Goal: Use online tool/utility

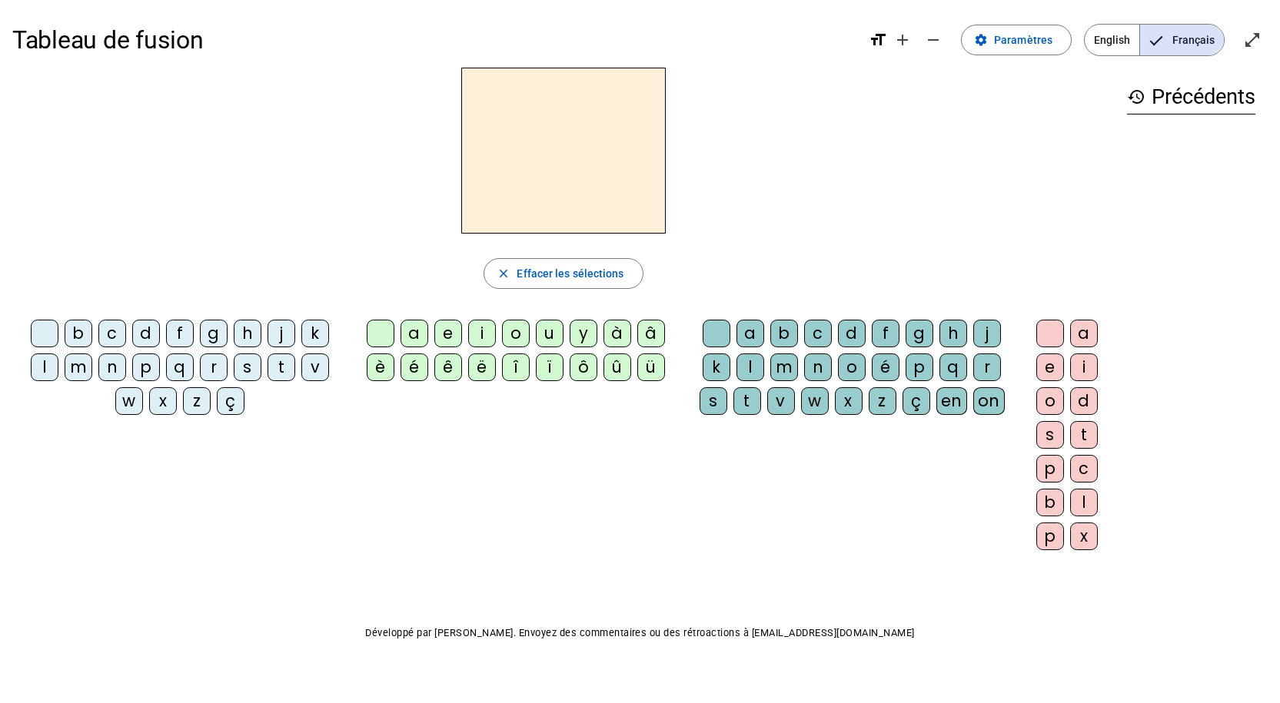
click at [45, 361] on div "l" at bounding box center [45, 368] width 28 height 28
click at [410, 334] on div "a" at bounding box center [415, 334] width 28 height 28
click at [708, 261] on div "close Effacer les sélections" at bounding box center [563, 273] width 1103 height 31
click at [444, 333] on div "e" at bounding box center [448, 334] width 28 height 28
click at [547, 334] on div "u" at bounding box center [550, 334] width 28 height 28
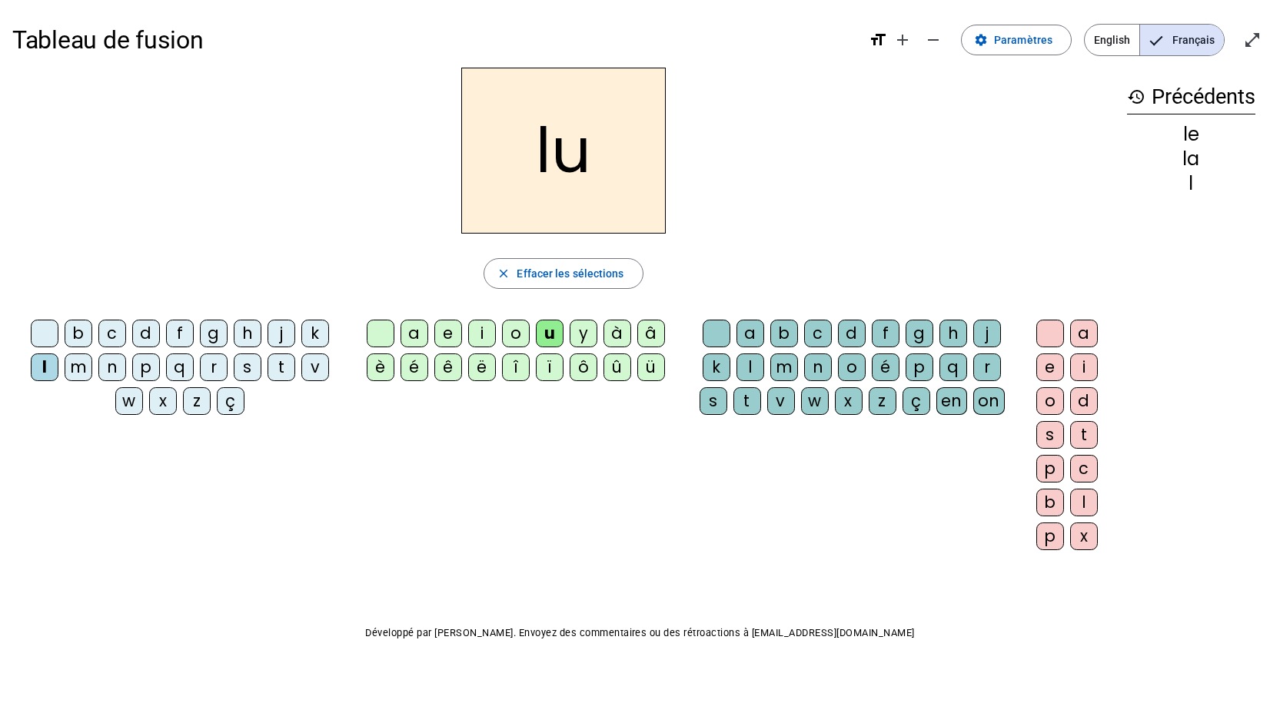
click at [277, 362] on div "t" at bounding box center [282, 368] width 28 height 28
click at [444, 333] on div "e" at bounding box center [448, 334] width 28 height 28
click at [411, 334] on div "a" at bounding box center [415, 334] width 28 height 28
click at [481, 445] on div "b c d f g h j k l m n p q r s t v w x z ç a e i o u y à â è é ê ë [PERSON_NAME]…" at bounding box center [563, 438] width 1103 height 249
click at [862, 203] on div "ta" at bounding box center [563, 151] width 1103 height 166
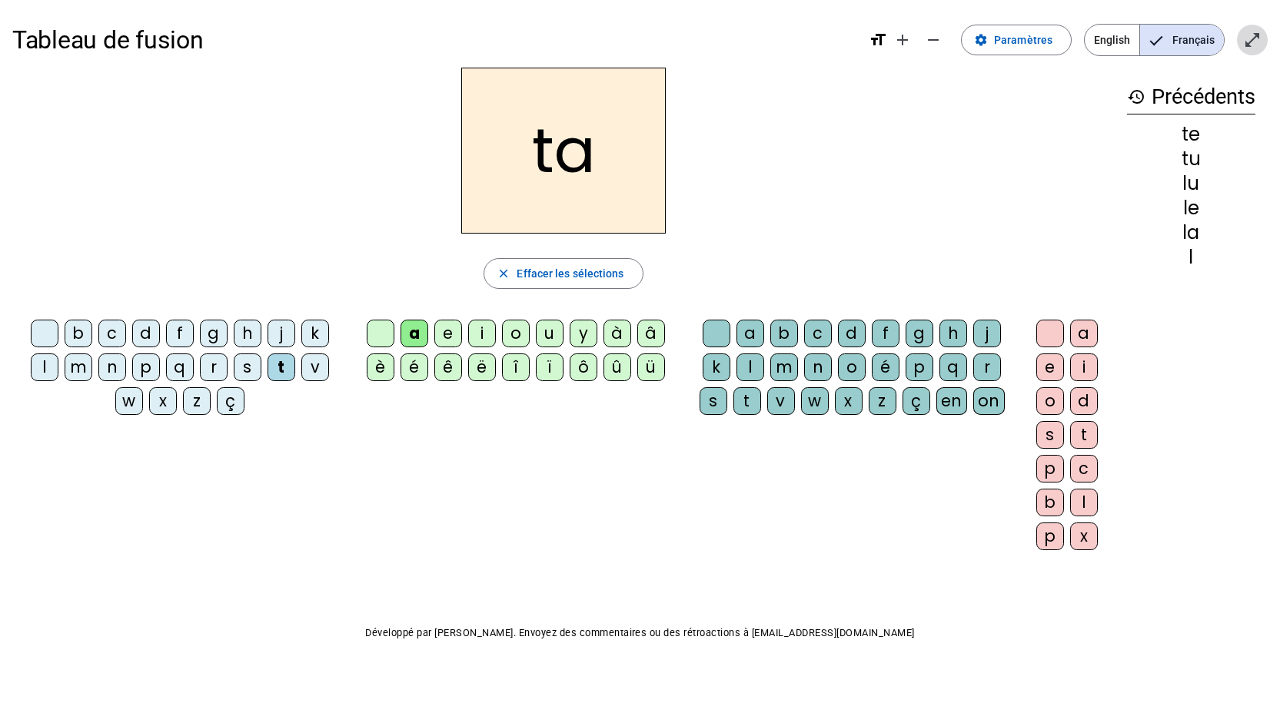
click at [1246, 45] on mat-icon "open_in_full" at bounding box center [1252, 40] width 18 height 18
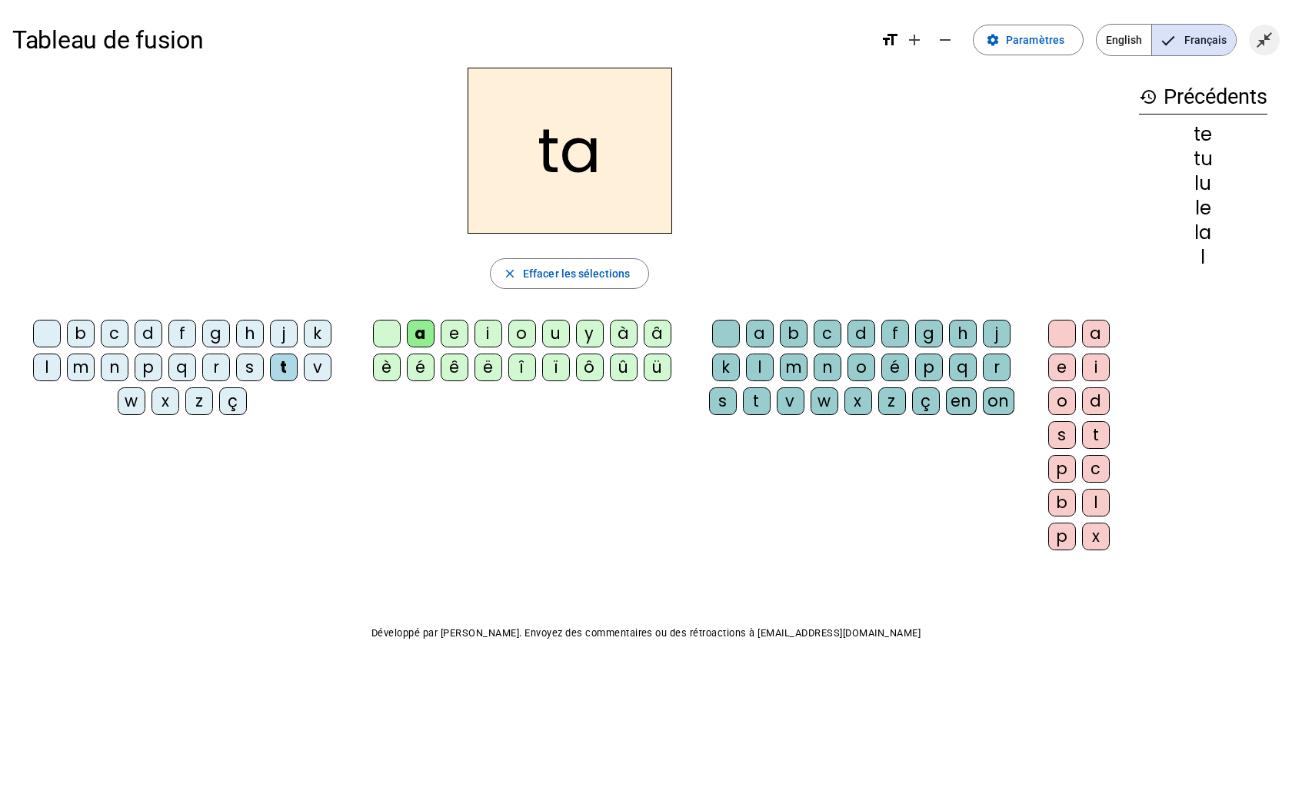
click at [1260, 35] on mat-icon "close_fullscreen" at bounding box center [1264, 40] width 18 height 18
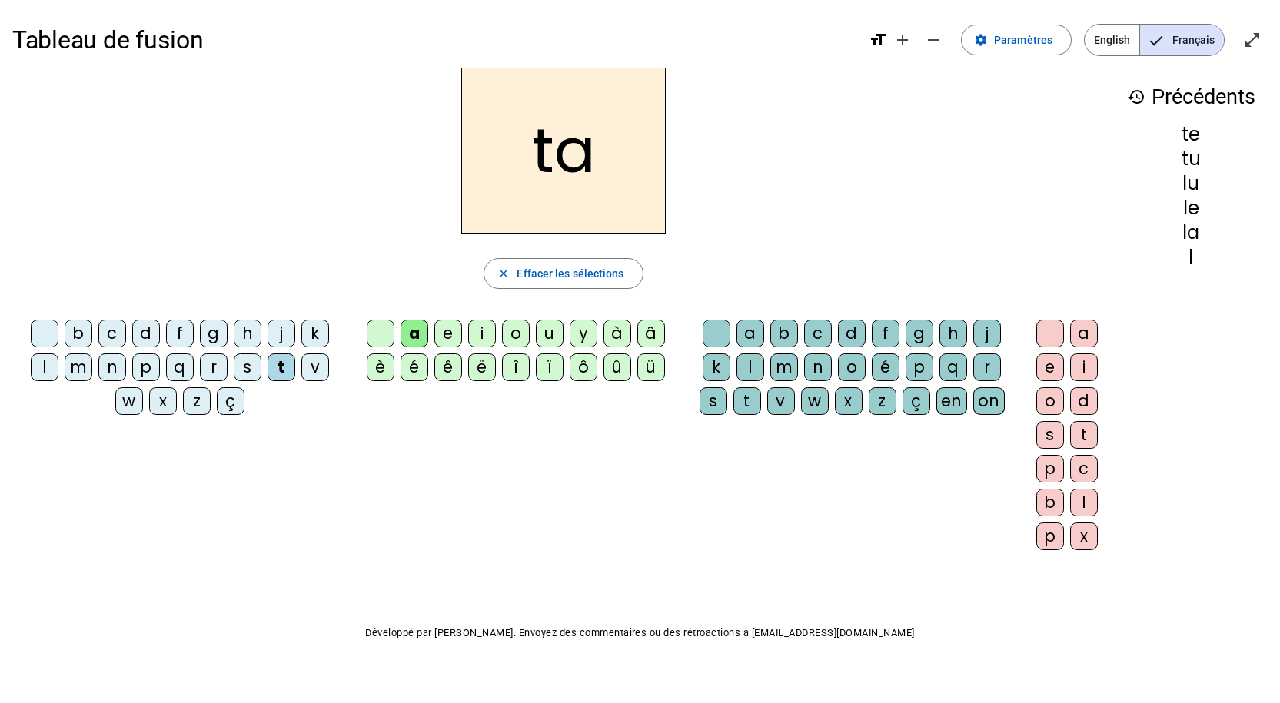
click at [814, 185] on div "ta" at bounding box center [563, 151] width 1103 height 166
click at [1187, 135] on div "te" at bounding box center [1191, 134] width 128 height 18
click at [1191, 258] on div "l" at bounding box center [1191, 257] width 128 height 18
click at [1132, 94] on mat-icon "history" at bounding box center [1136, 97] width 18 height 18
click at [1174, 98] on h3 "history Précédents" at bounding box center [1191, 97] width 128 height 35
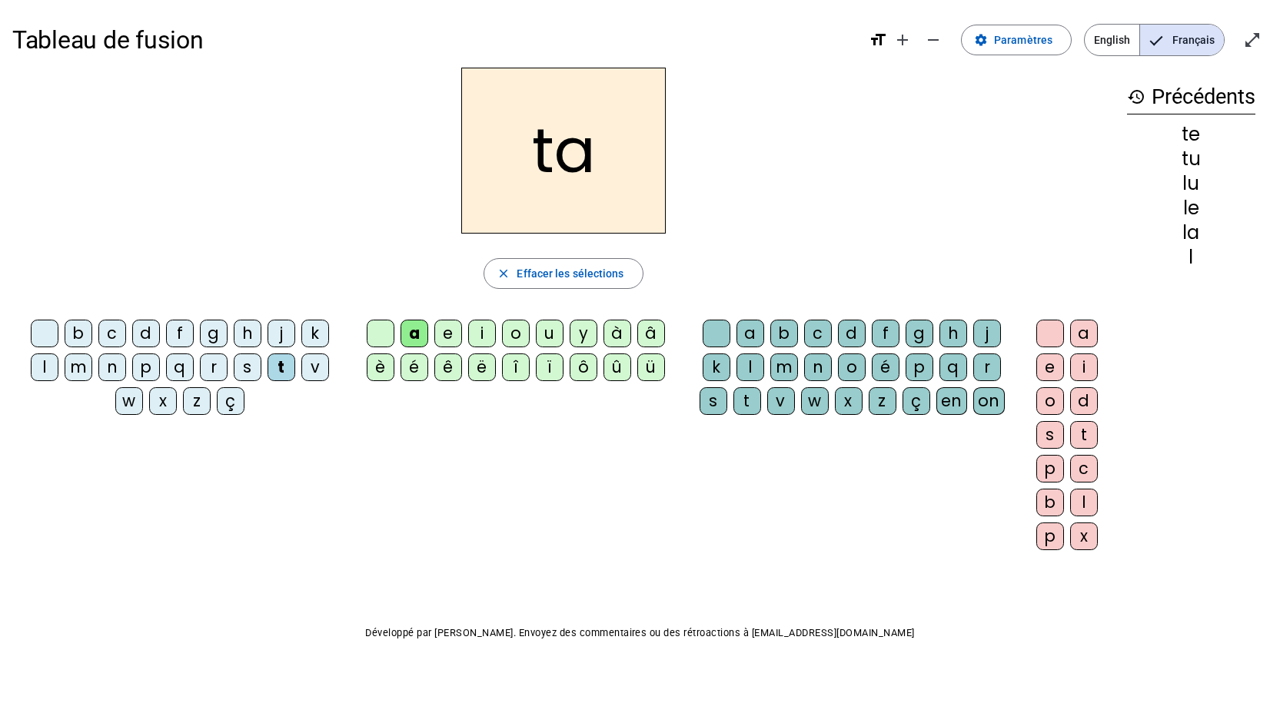
click at [640, 135] on h2 "ta" at bounding box center [563, 151] width 205 height 166
